Goal: Task Accomplishment & Management: Use online tool/utility

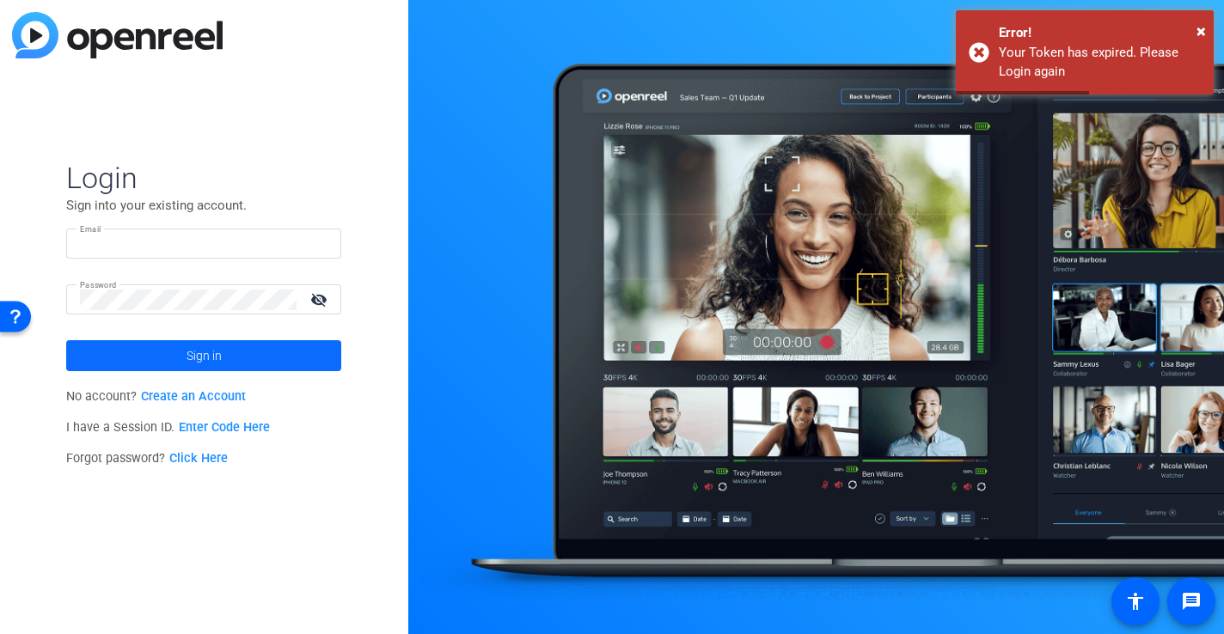
type input "[PERSON_NAME][EMAIL_ADDRESS][PERSON_NAME][DOMAIN_NAME]"
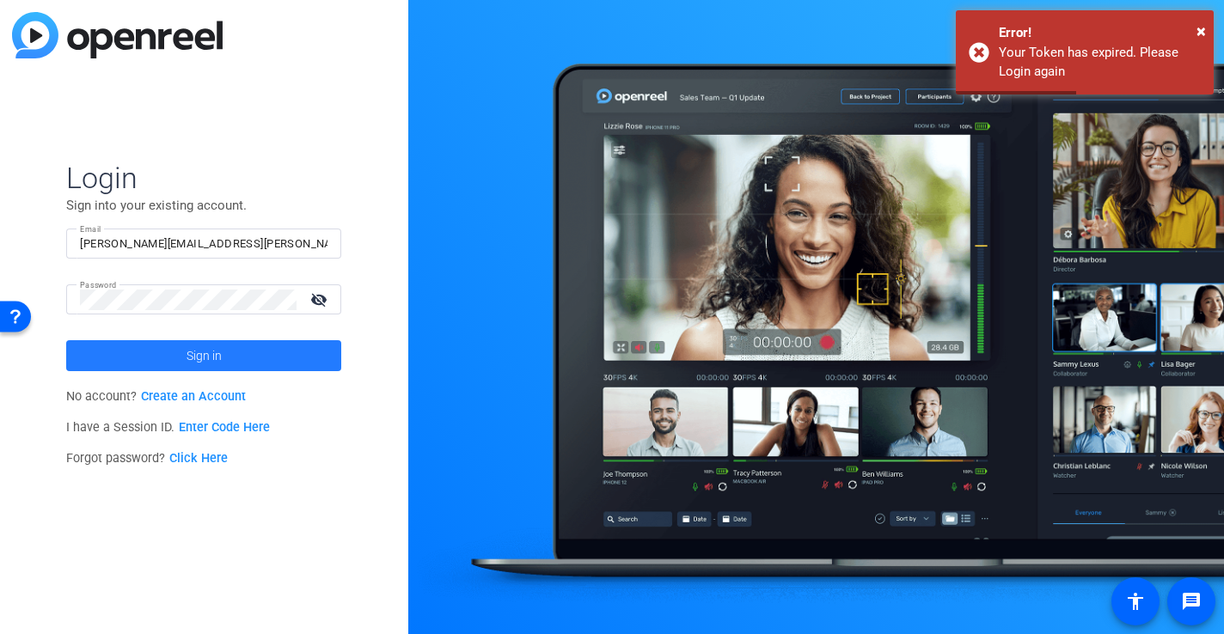
click at [246, 363] on span at bounding box center [203, 355] width 275 height 41
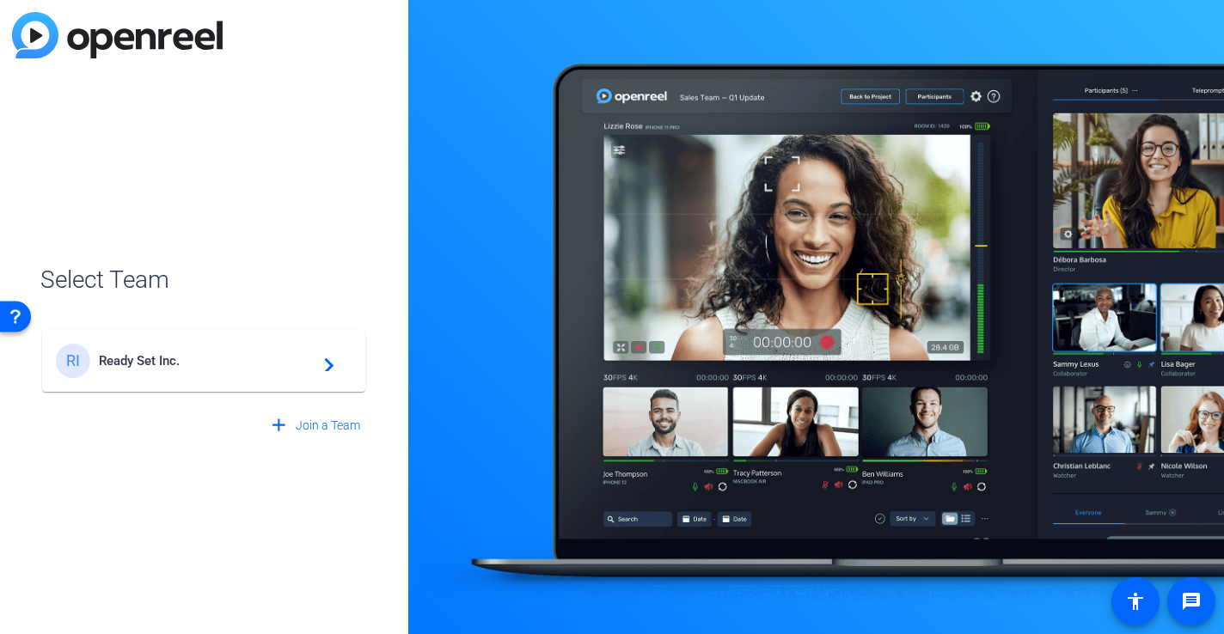
click at [131, 373] on div "RI Ready Set Inc. navigate_next" at bounding box center [204, 361] width 296 height 34
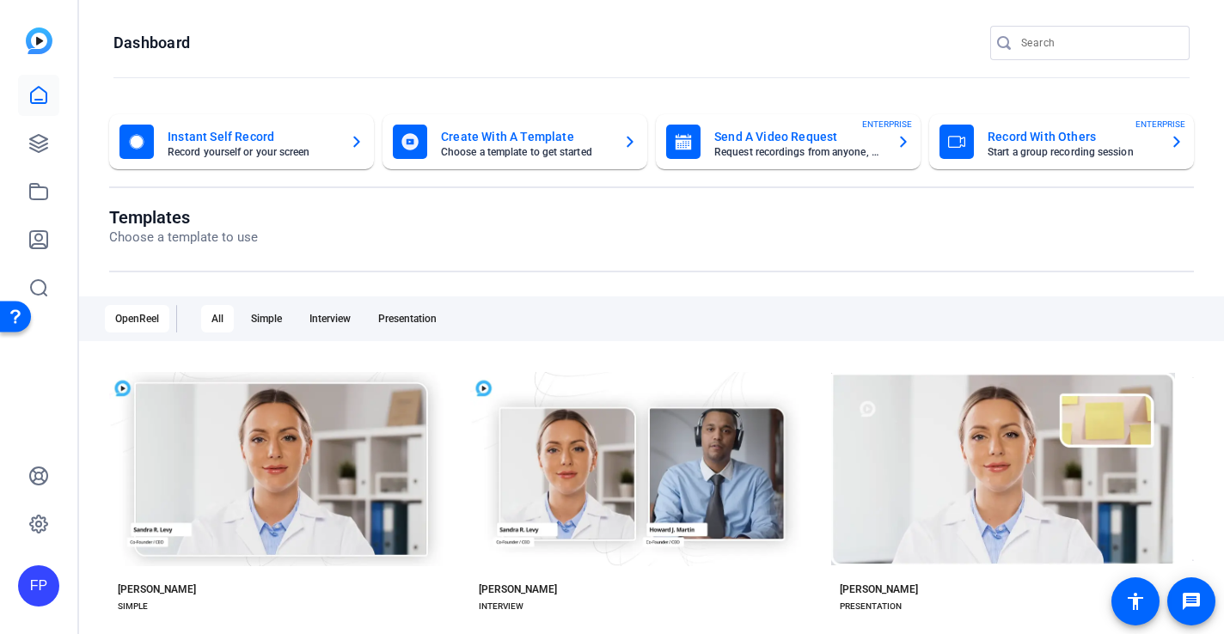
scroll to position [36, 0]
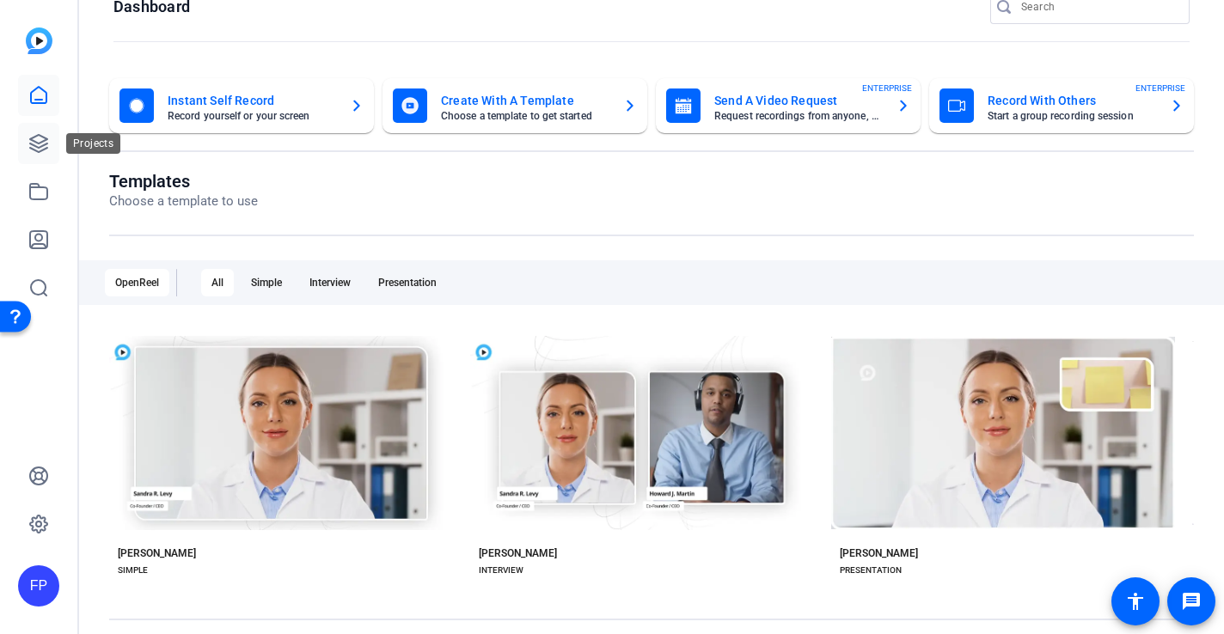
click at [44, 124] on link at bounding box center [38, 143] width 41 height 41
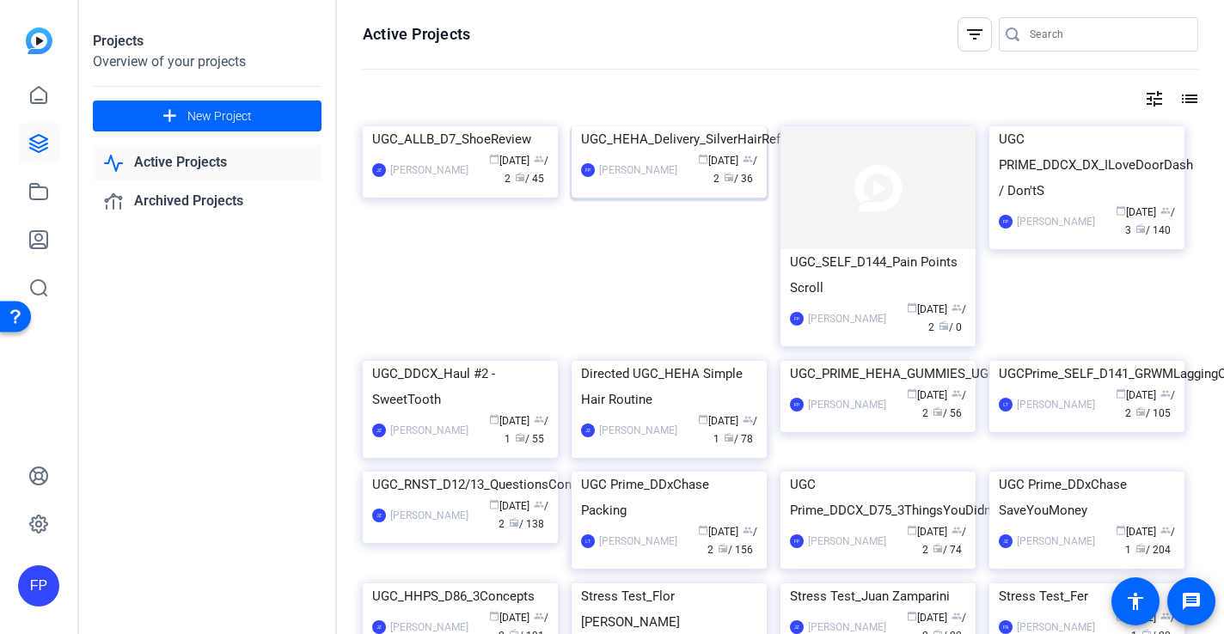
click at [672, 126] on img at bounding box center [669, 126] width 195 height 0
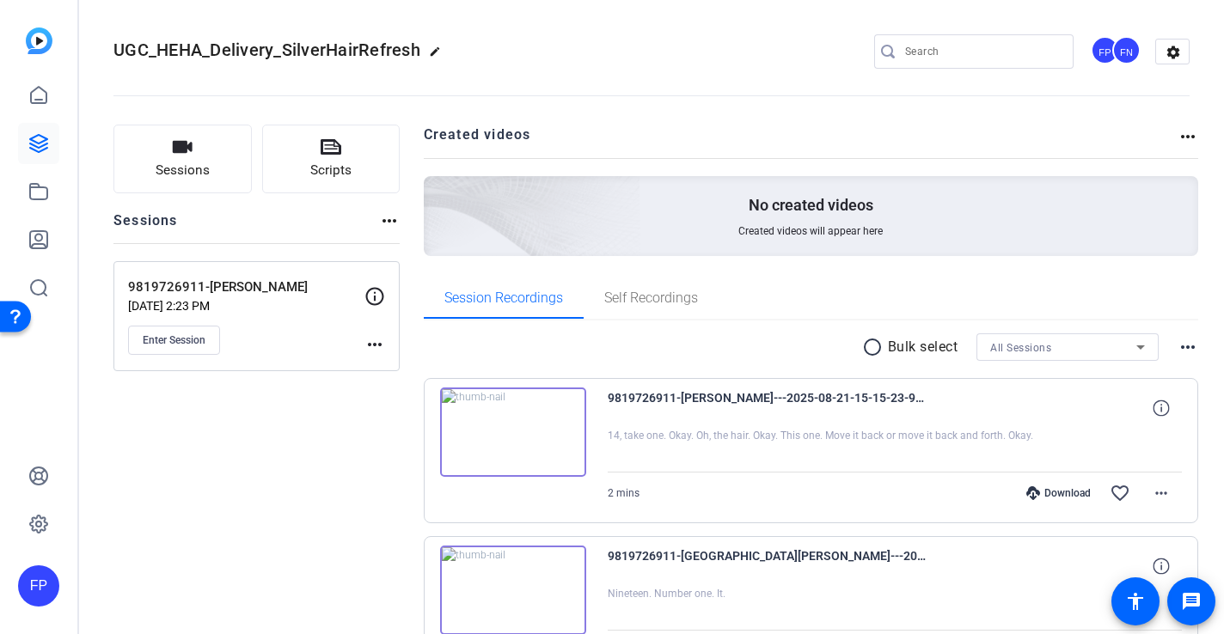
click at [399, 217] on mat-icon "more_horiz" at bounding box center [389, 221] width 21 height 21
click at [399, 217] on div at bounding box center [612, 317] width 1224 height 634
click at [210, 144] on button "Sessions" at bounding box center [182, 159] width 138 height 69
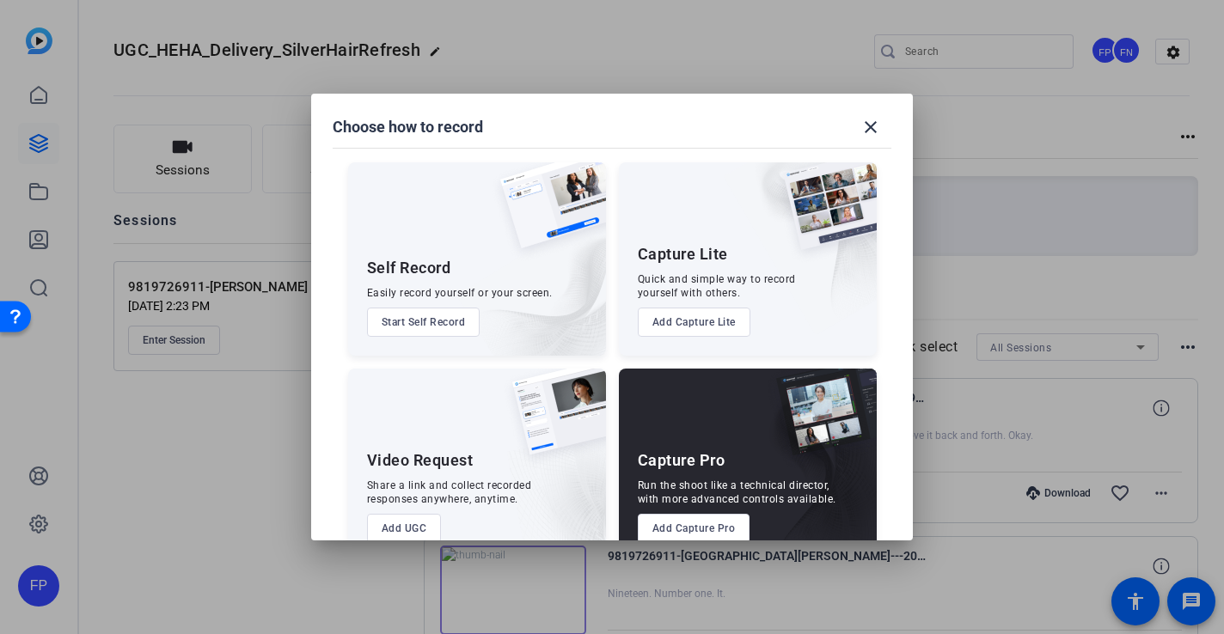
click at [696, 534] on button "Add Capture Pro" at bounding box center [694, 528] width 113 height 29
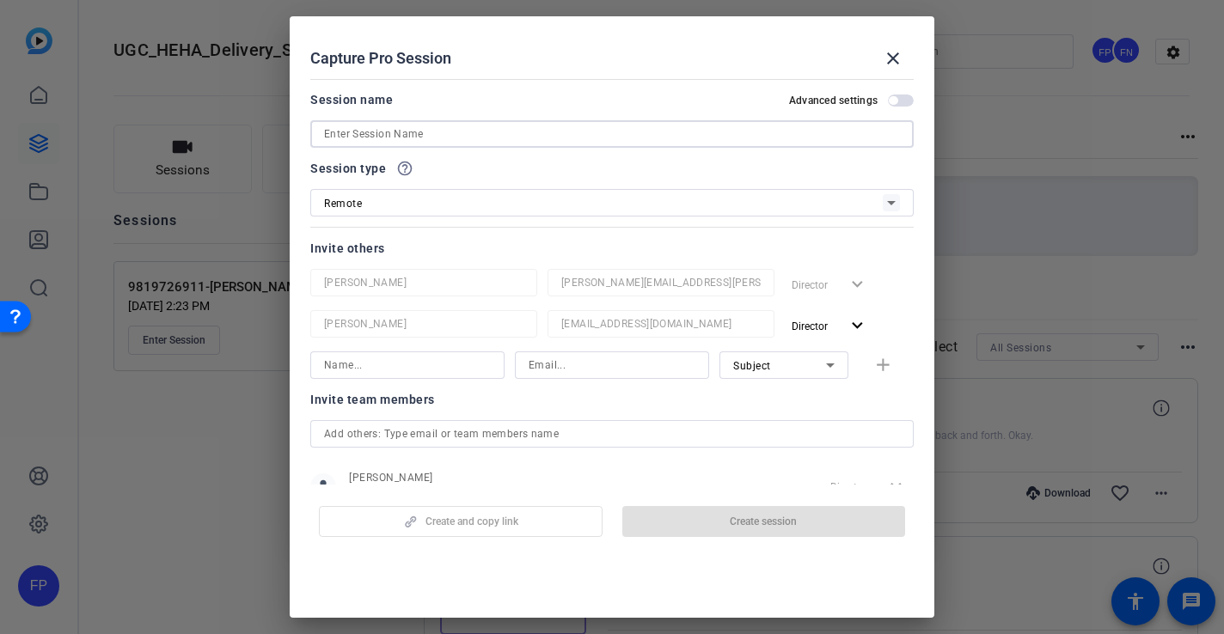
click at [475, 131] on input at bounding box center [612, 134] width 576 height 21
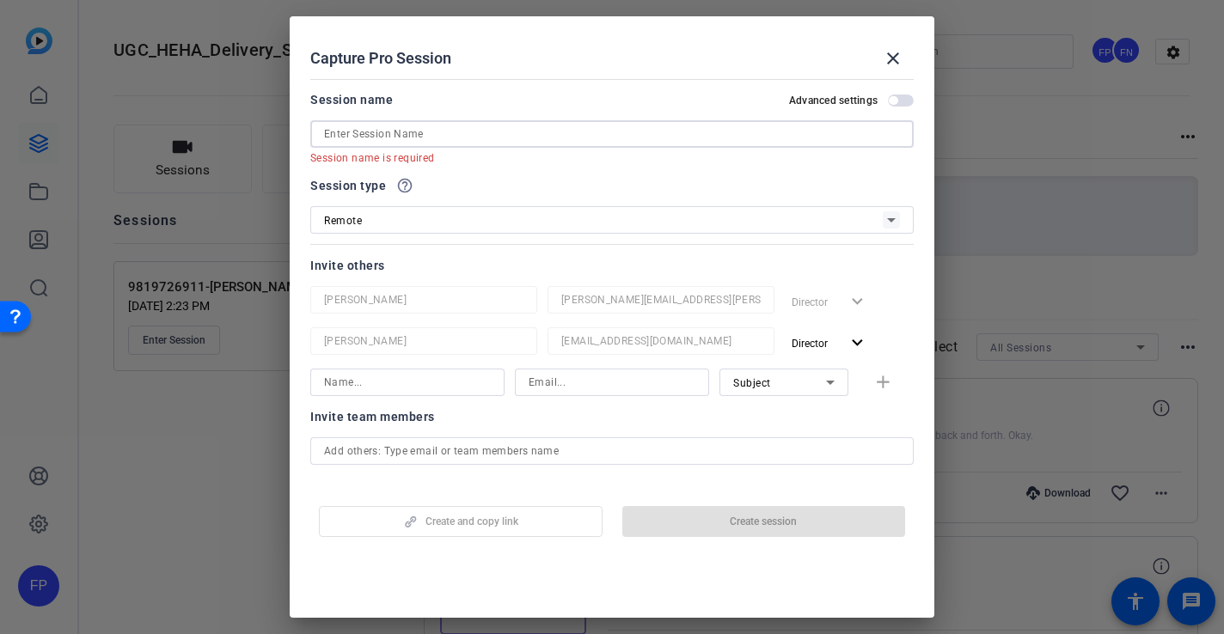
paste input "9862358795"
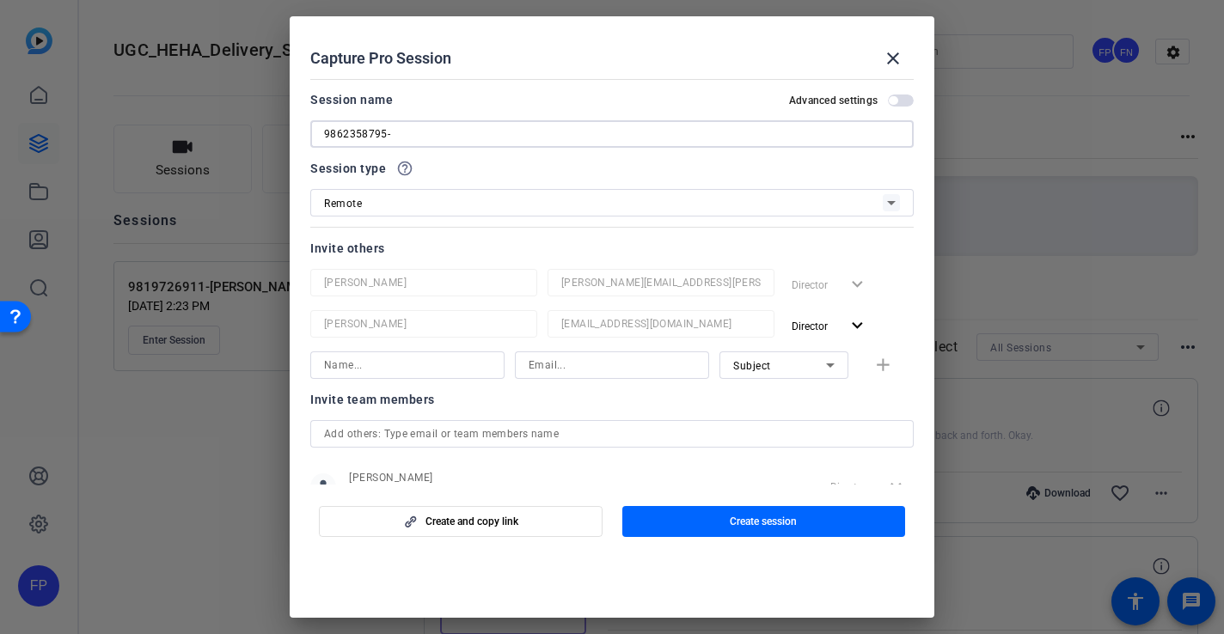
paste input "[PERSON_NAME]"
type input "9862358795-[PERSON_NAME]"
click at [415, 472] on span "[PERSON_NAME]" at bounding box center [519, 478] width 341 height 14
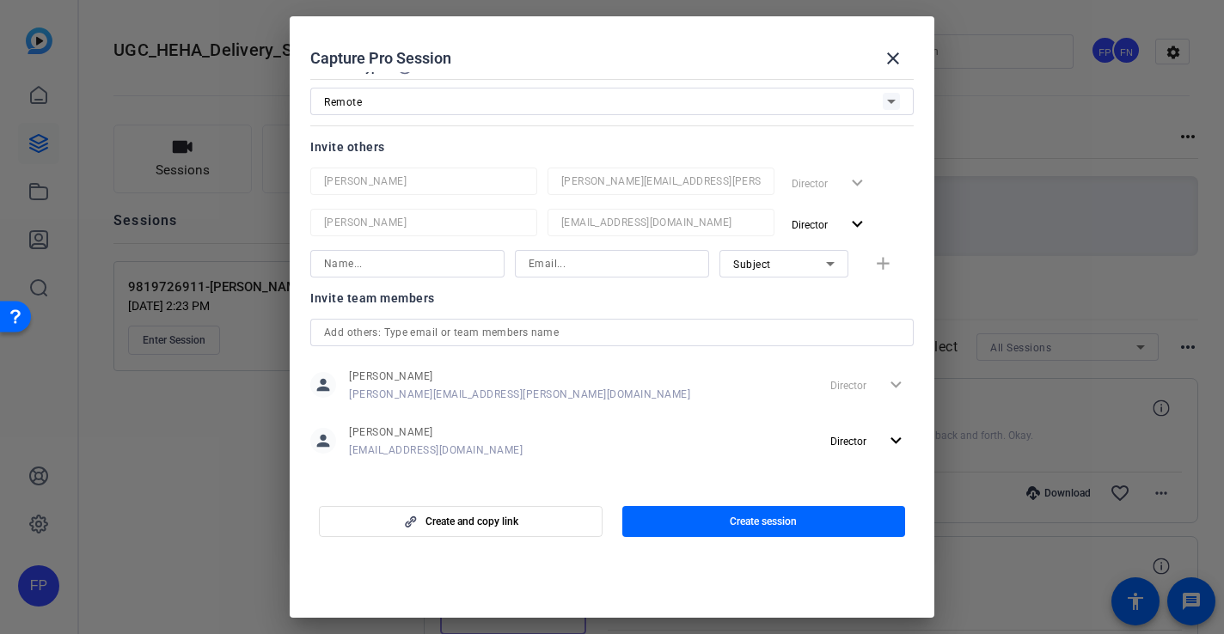
scroll to position [115, 0]
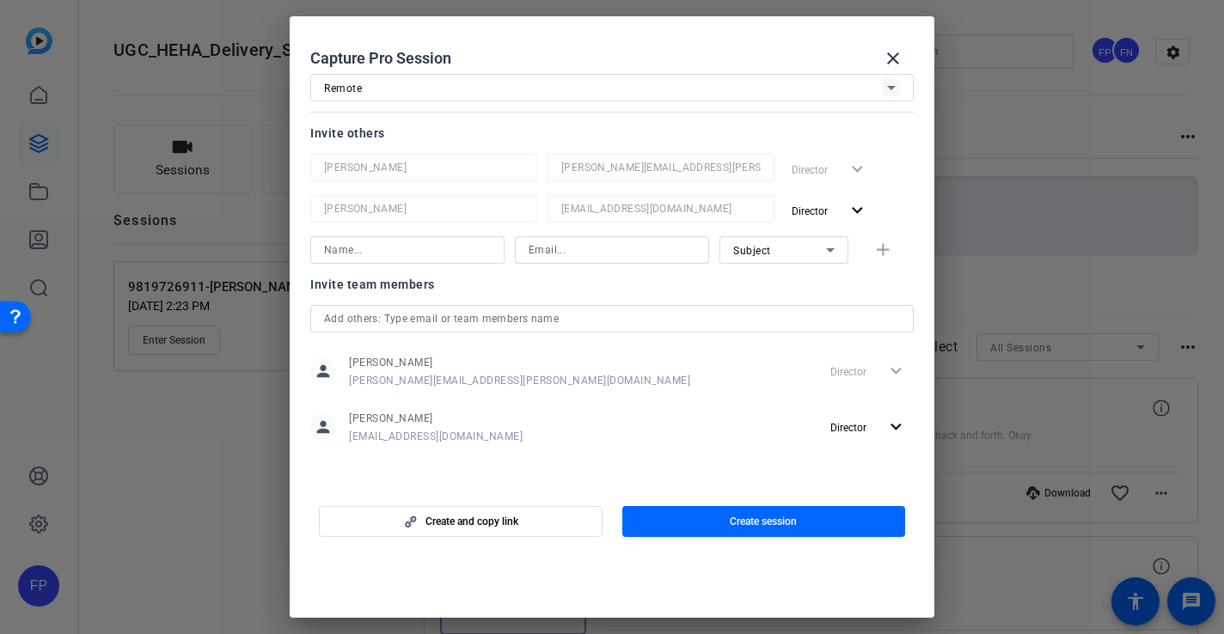
click at [490, 318] on input "text" at bounding box center [612, 319] width 576 height 21
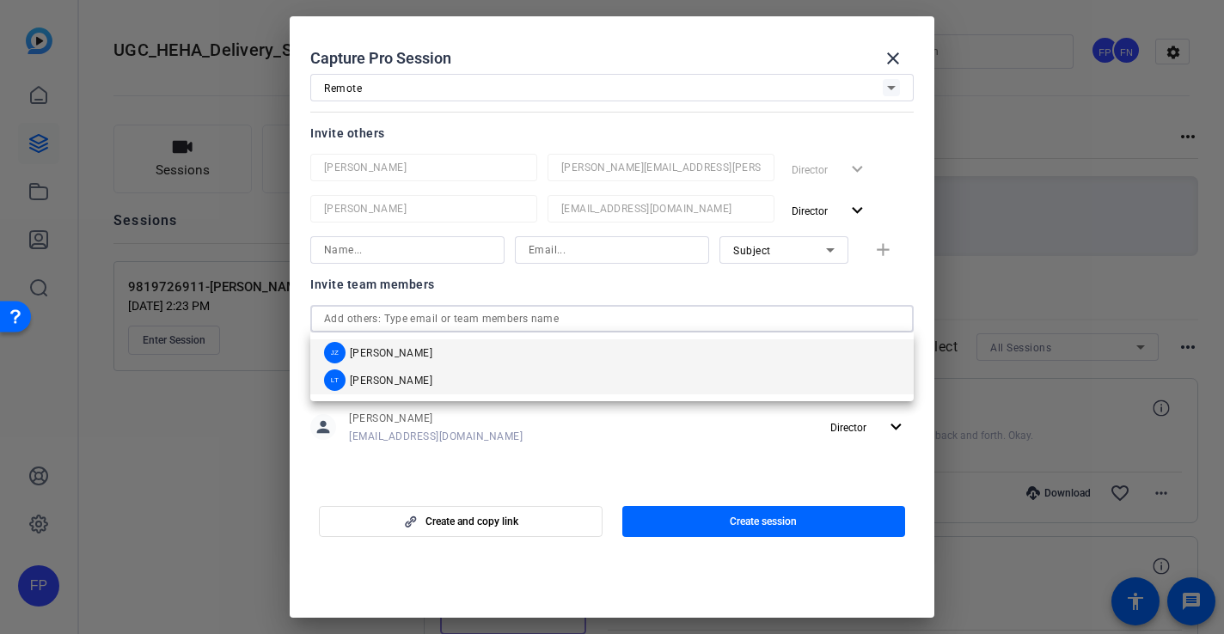
click at [409, 392] on mat-option "LT [PERSON_NAME]" at bounding box center [611, 381] width 603 height 28
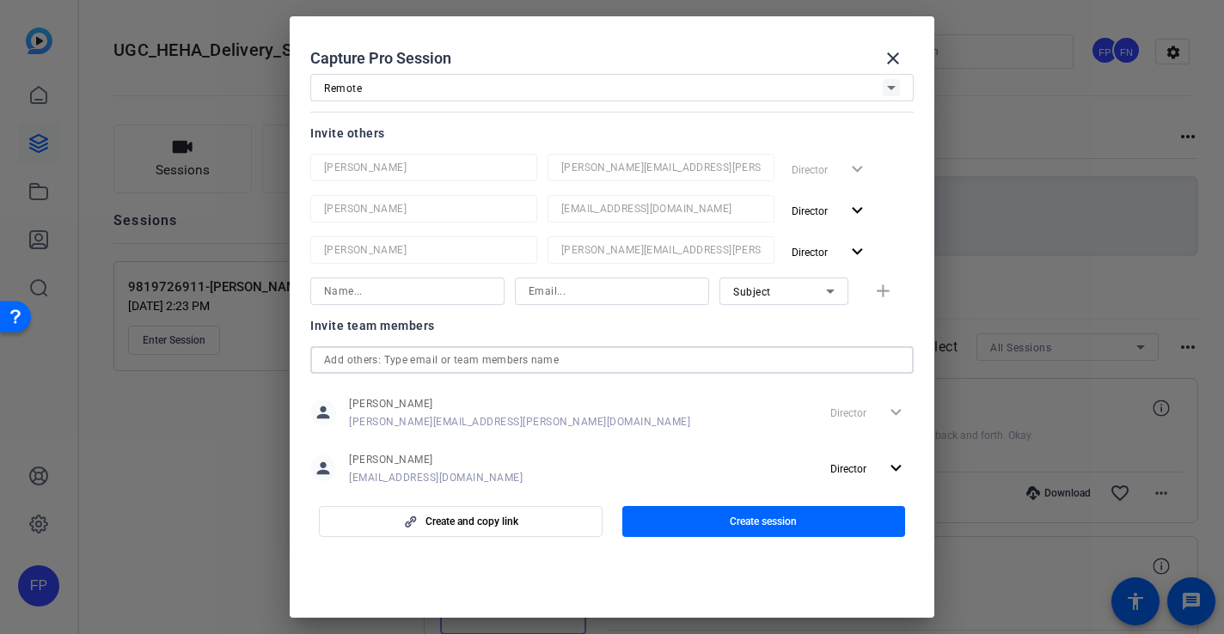
scroll to position [212, 0]
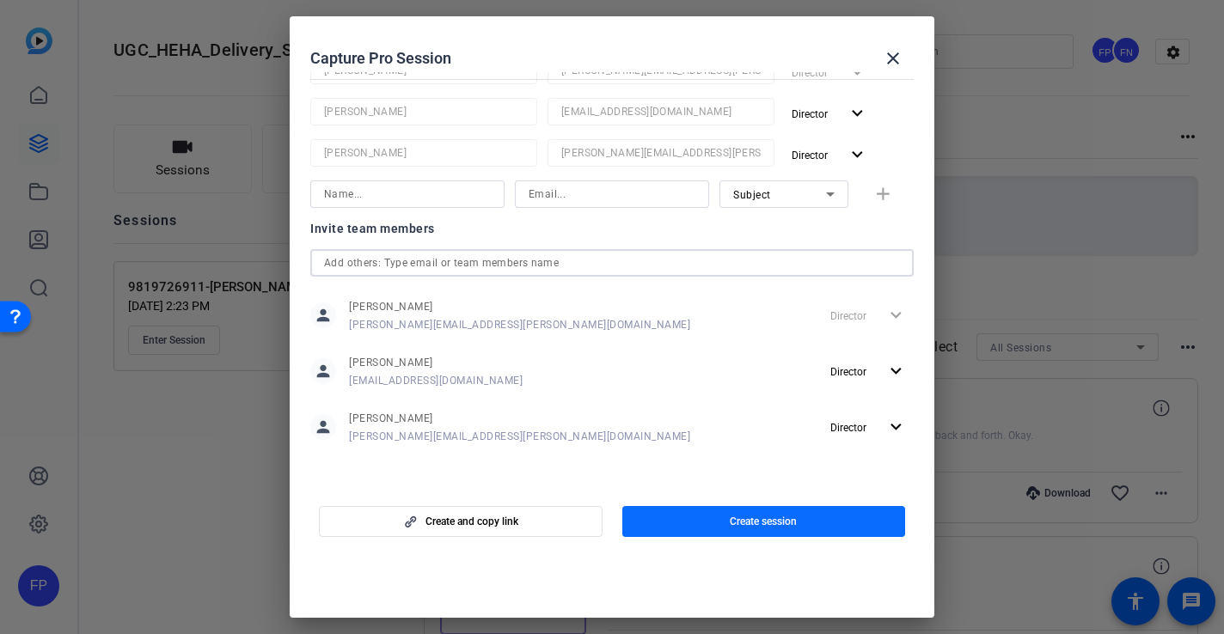
click at [726, 518] on span "button" at bounding box center [764, 521] width 284 height 41
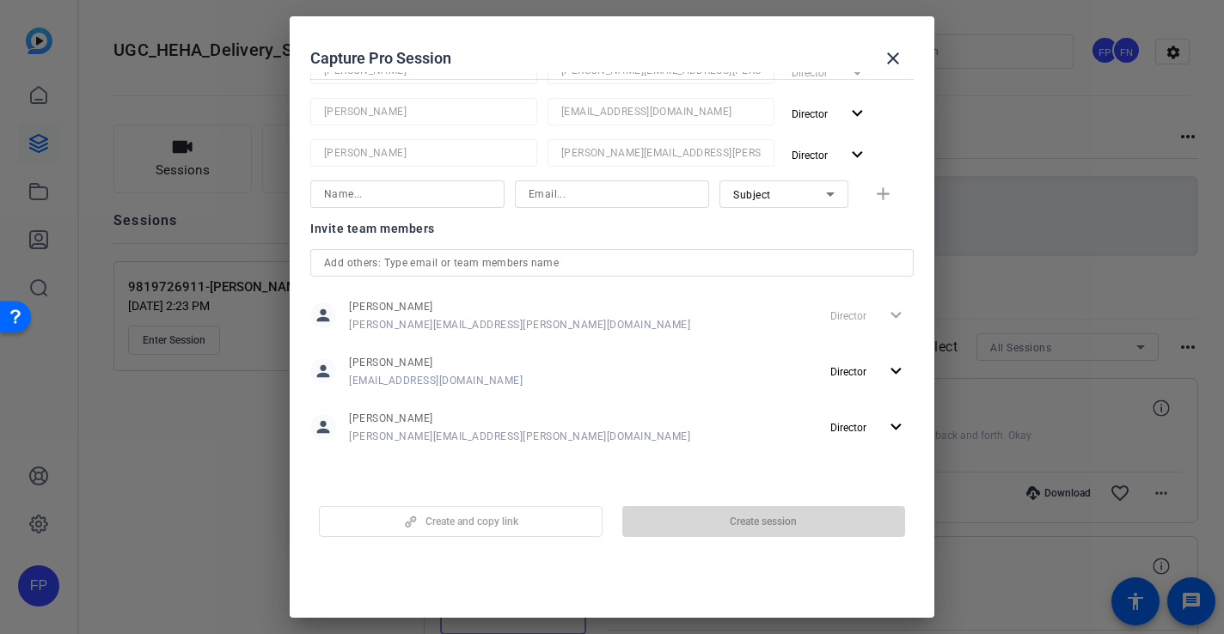
scroll to position [0, 0]
